Goal: Information Seeking & Learning: Learn about a topic

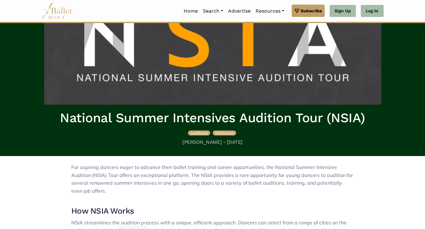
scroll to position [59, 0]
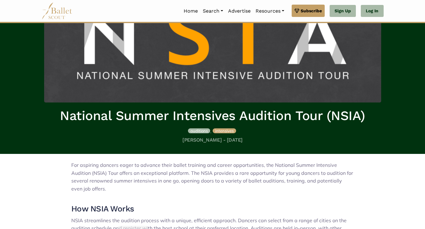
click at [198, 131] on span "auditions" at bounding box center [198, 131] width 17 height 5
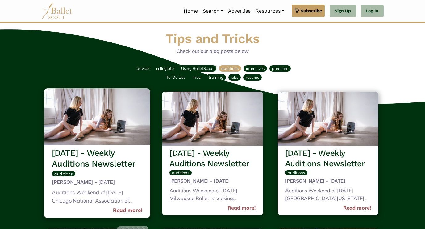
click at [125, 160] on h3 "[DATE] - Weekly Auditions Newsletter" at bounding box center [97, 159] width 90 height 22
click at [131, 210] on link "Read more!" at bounding box center [127, 211] width 29 height 8
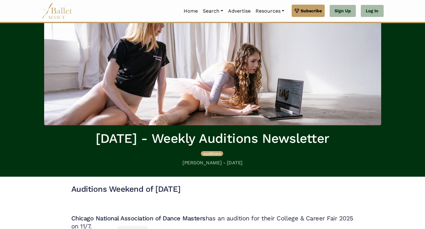
scroll to position [36, 0]
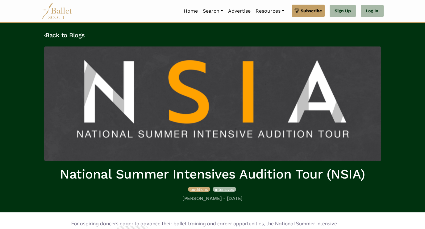
click at [228, 191] on span "intensives" at bounding box center [224, 189] width 18 height 5
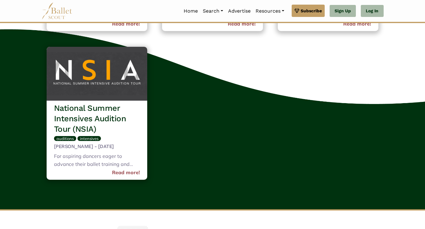
scroll to position [362, 0]
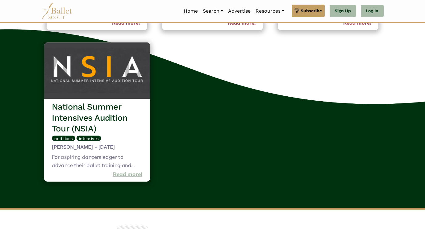
click at [129, 170] on link "Read more!" at bounding box center [127, 174] width 29 height 8
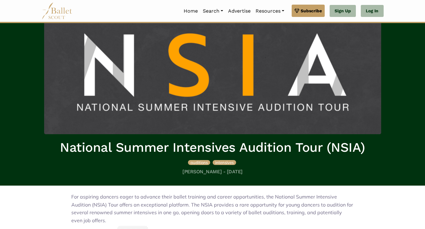
scroll to position [9, 0]
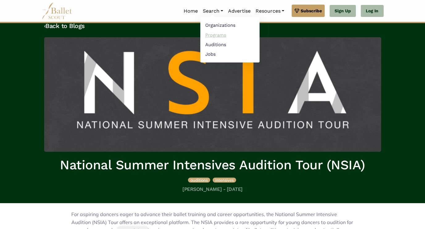
click at [211, 35] on link "Programs" at bounding box center [229, 35] width 59 height 10
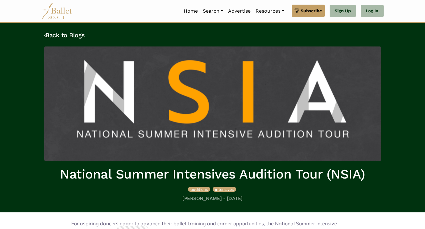
scroll to position [9, 0]
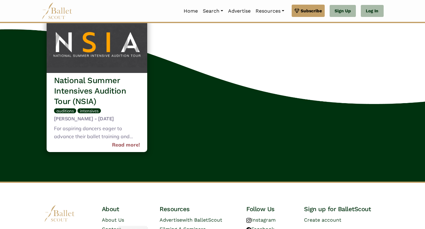
scroll to position [362, 0]
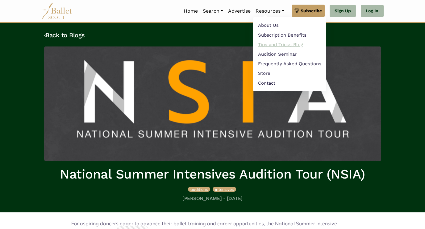
click at [273, 47] on link "Tips and Tricks Blog" at bounding box center [289, 45] width 73 height 10
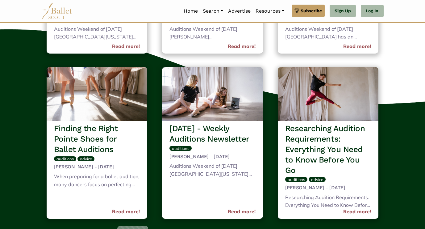
scroll to position [630, 0]
